Goal: Task Accomplishment & Management: Use online tool/utility

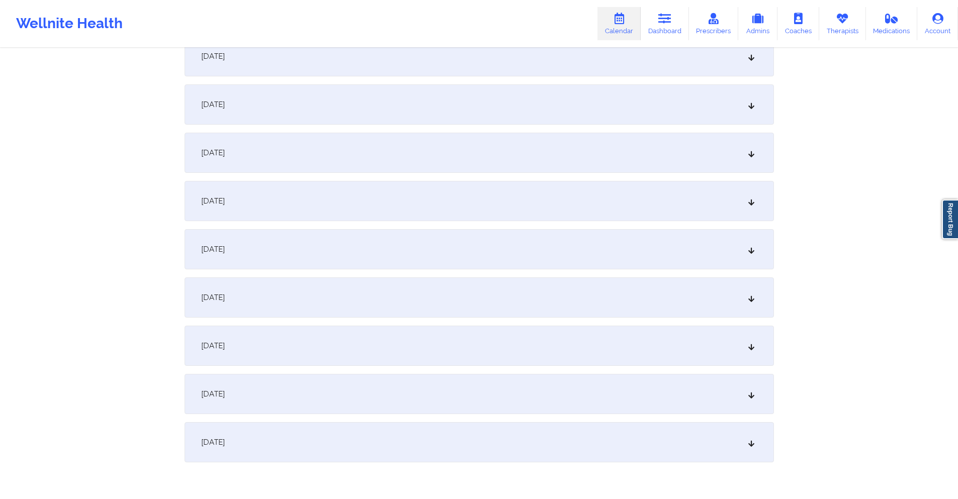
scroll to position [1703, 0]
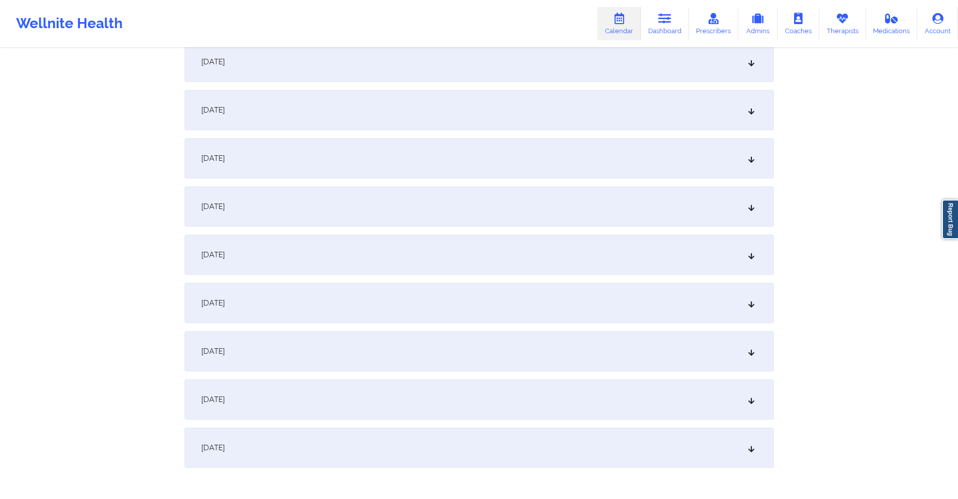
click at [516, 106] on div "[DATE]" at bounding box center [478, 110] width 589 height 40
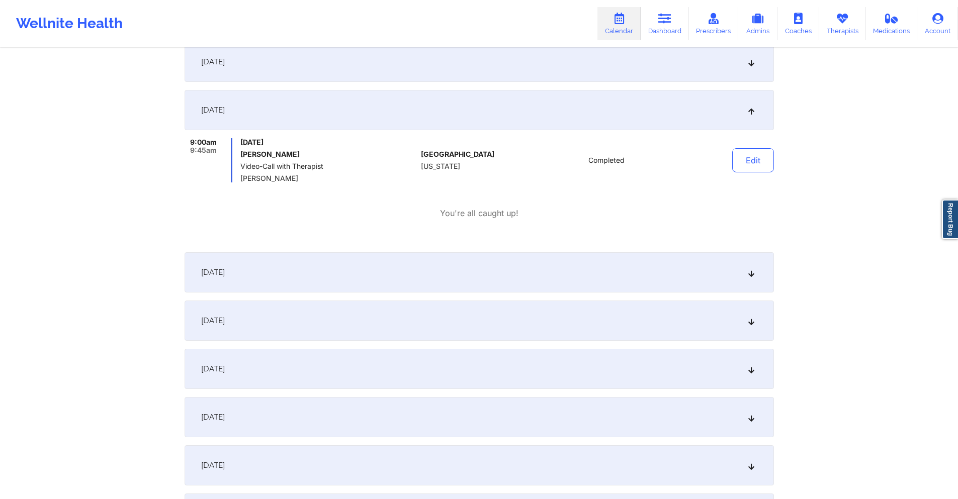
click at [453, 316] on div "[DATE]" at bounding box center [478, 321] width 589 height 40
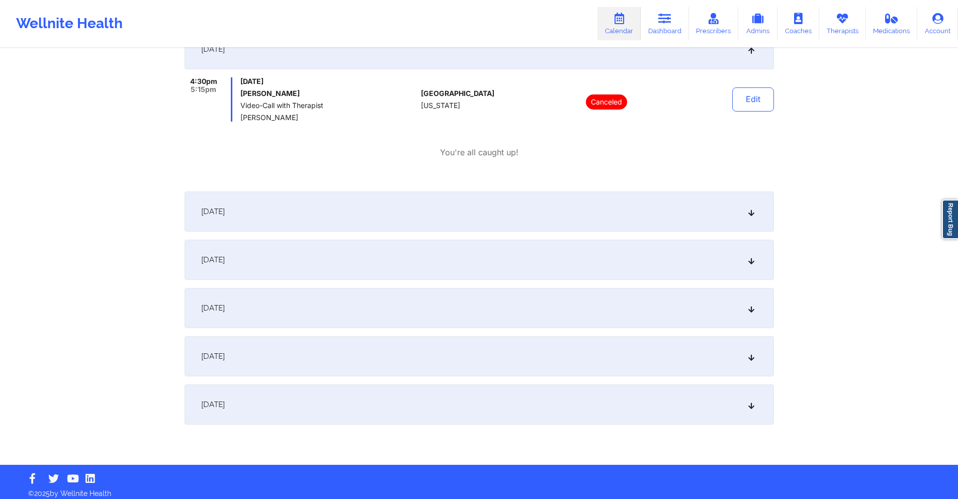
scroll to position [1980, 0]
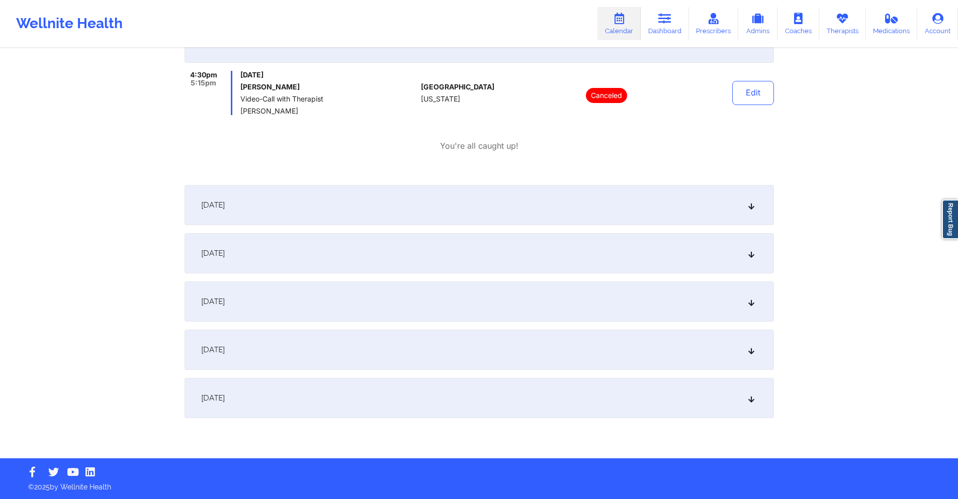
click at [320, 405] on div "[DATE]" at bounding box center [478, 398] width 589 height 40
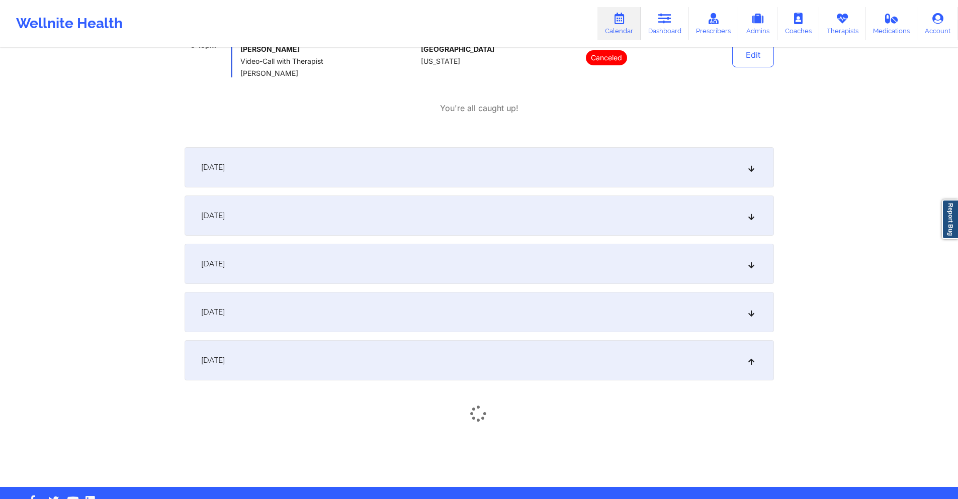
scroll to position [2047, 0]
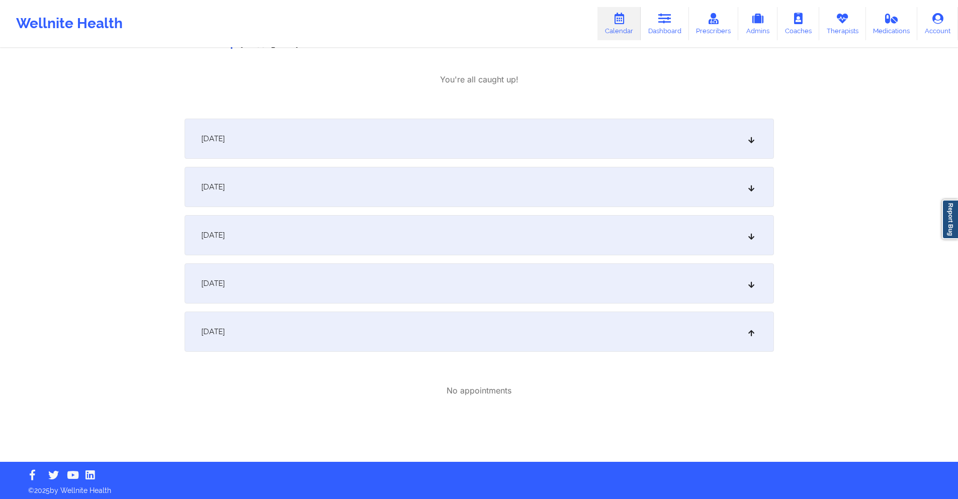
click at [643, 321] on div "[DATE]" at bounding box center [478, 332] width 589 height 40
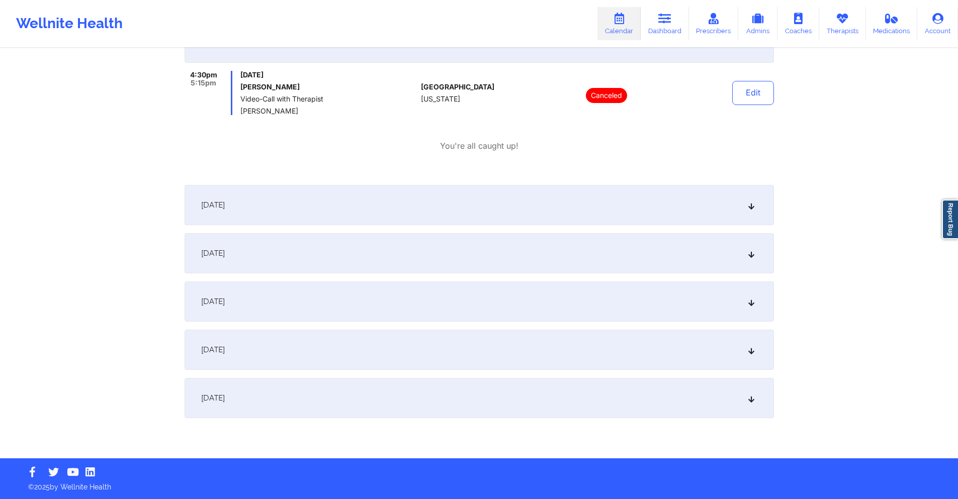
scroll to position [1980, 0]
click at [621, 341] on div "[DATE]" at bounding box center [478, 350] width 589 height 40
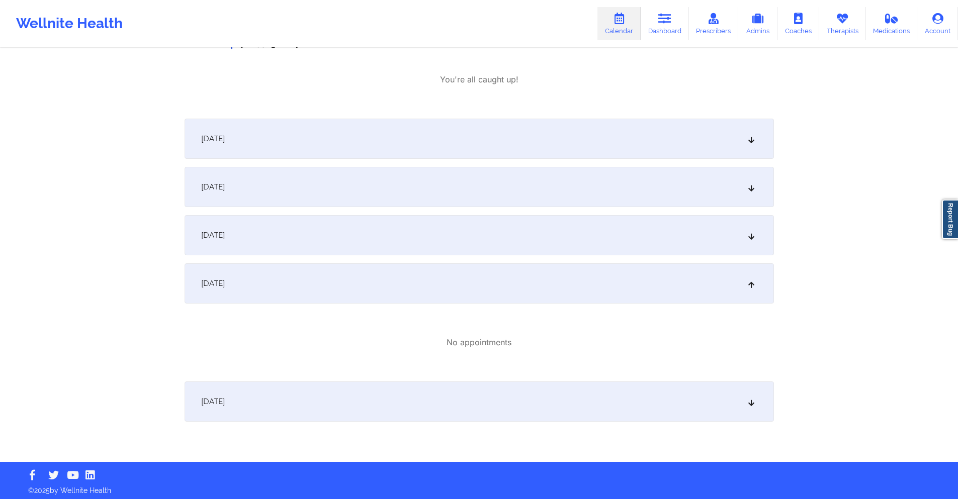
click at [564, 402] on div "[DATE]" at bounding box center [478, 402] width 589 height 40
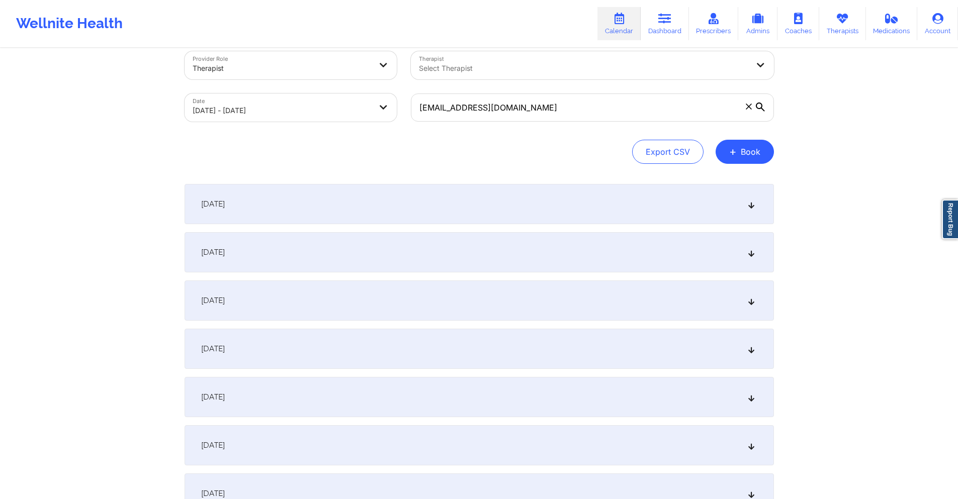
scroll to position [0, 0]
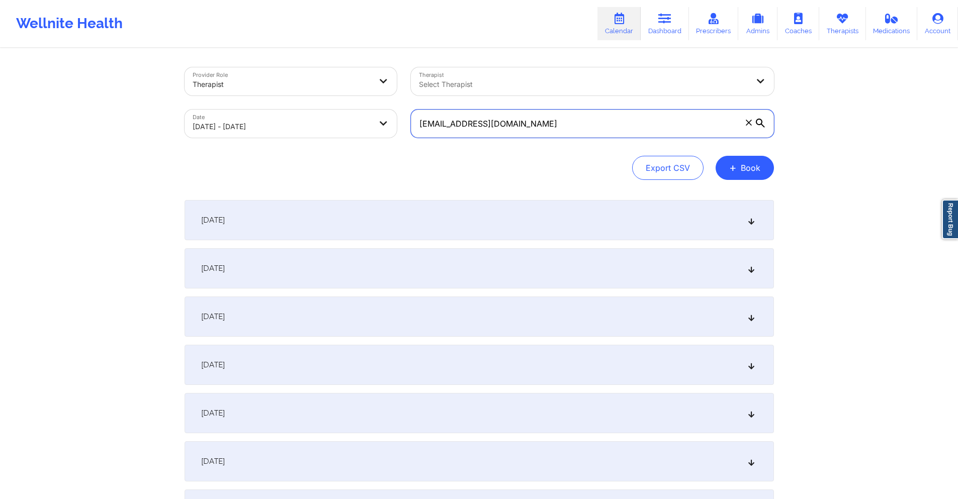
click at [517, 119] on input "[EMAIL_ADDRESS][DOMAIN_NAME]" at bounding box center [592, 124] width 363 height 28
paste input "[EMAIL_ADDRESS][DOMAIN_NAME]"
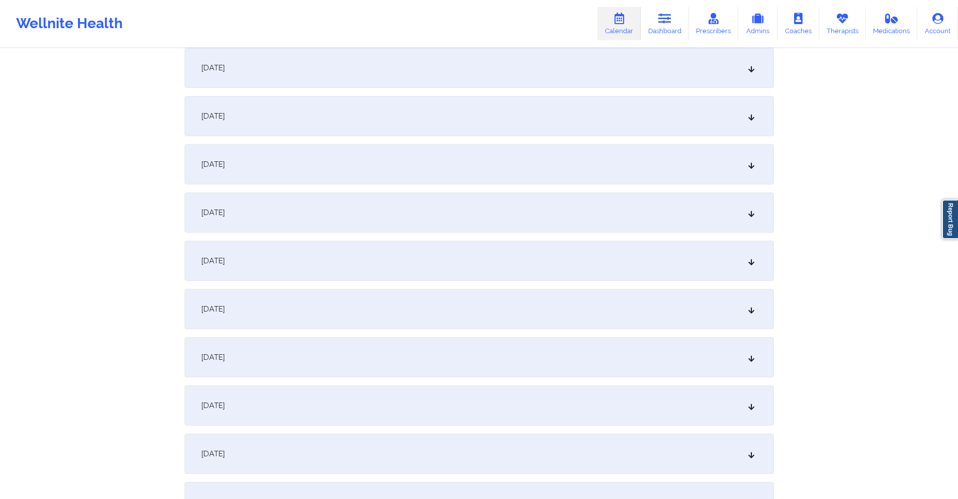
scroll to position [1407, 0]
type input "[EMAIL_ADDRESS][DOMAIN_NAME]"
